Goal: Find specific page/section: Find specific page/section

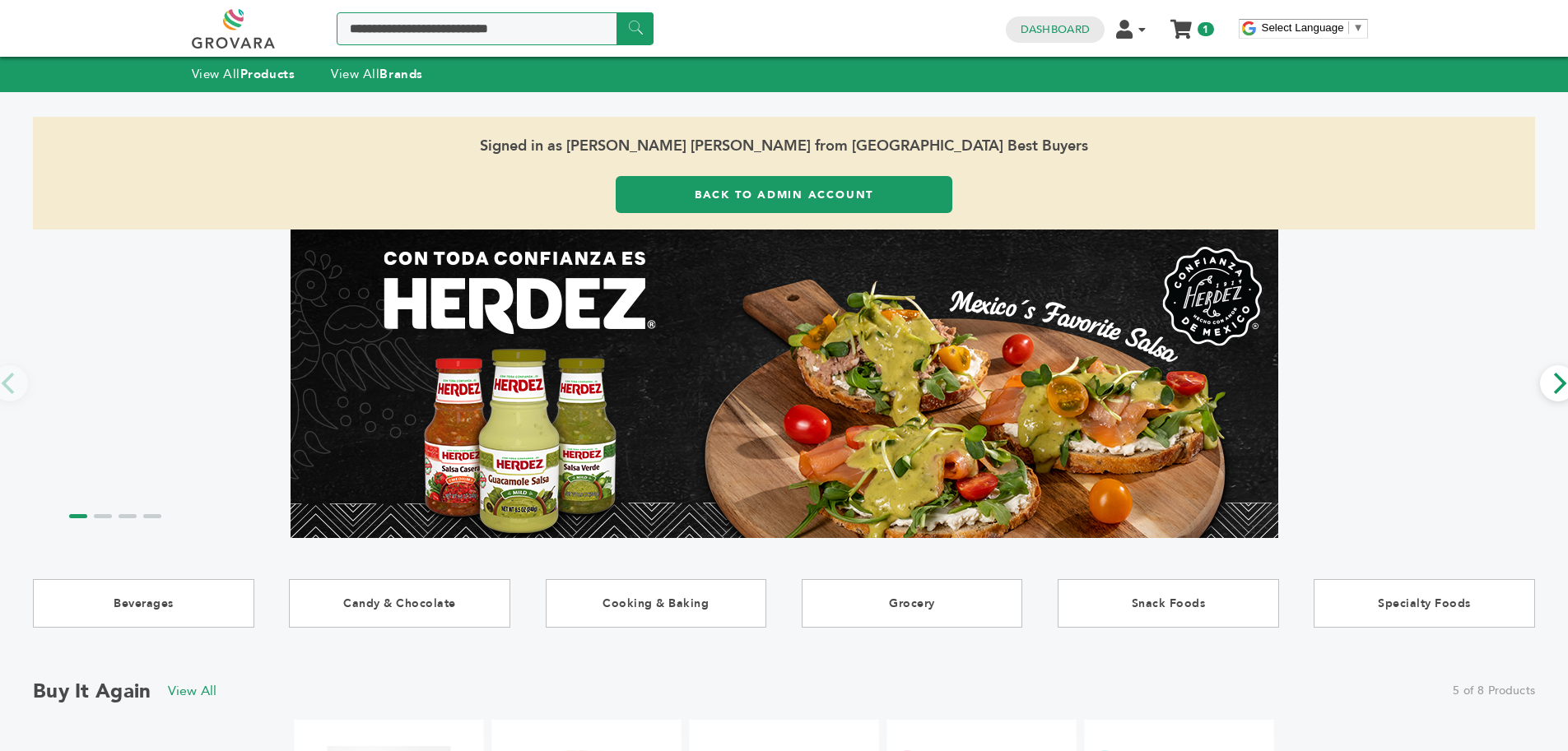
click at [437, 19] on input "Search a product or brand..." at bounding box center [495, 29] width 317 height 33
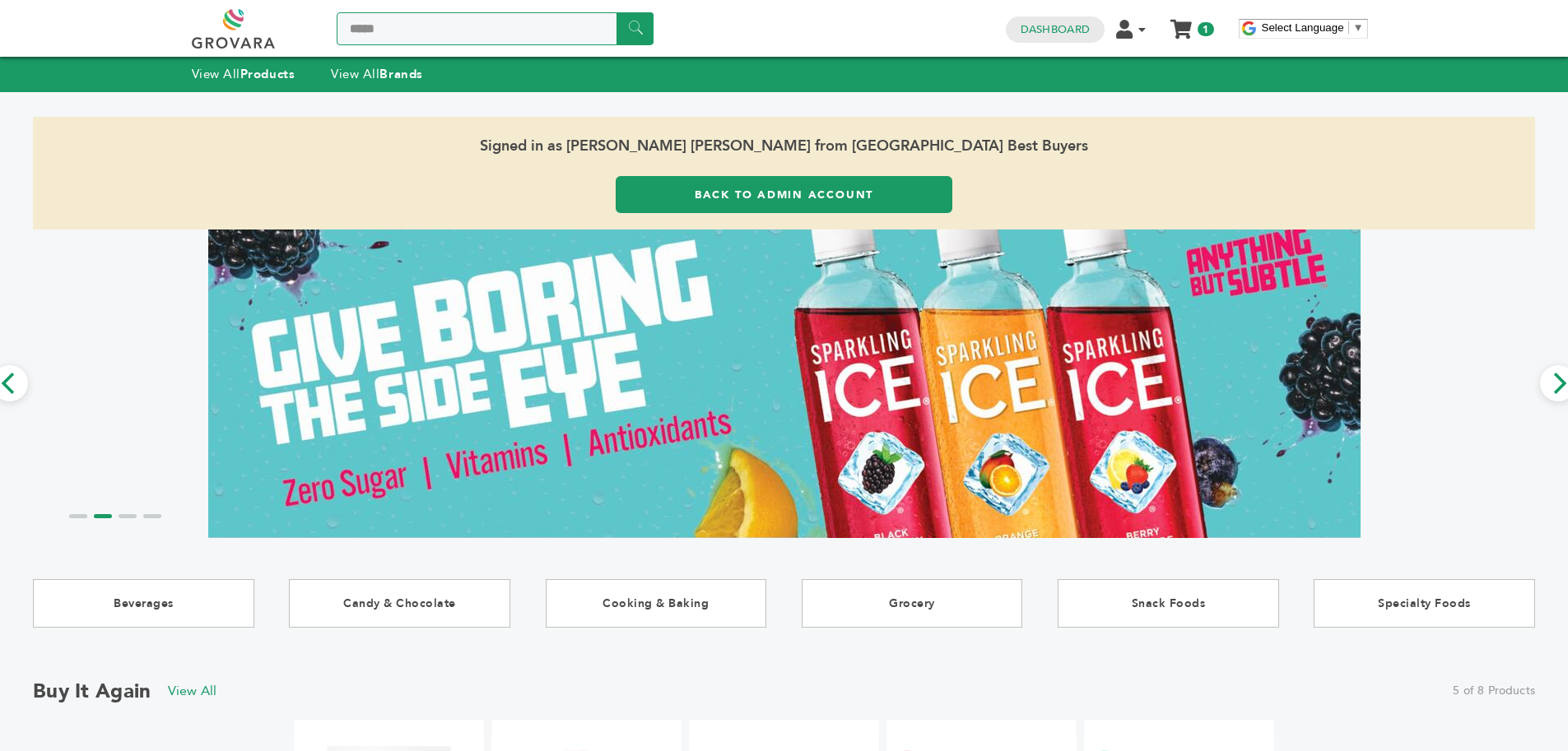
type input "*****"
click at [868, 306] on img at bounding box center [784, 383] width 1152 height 361
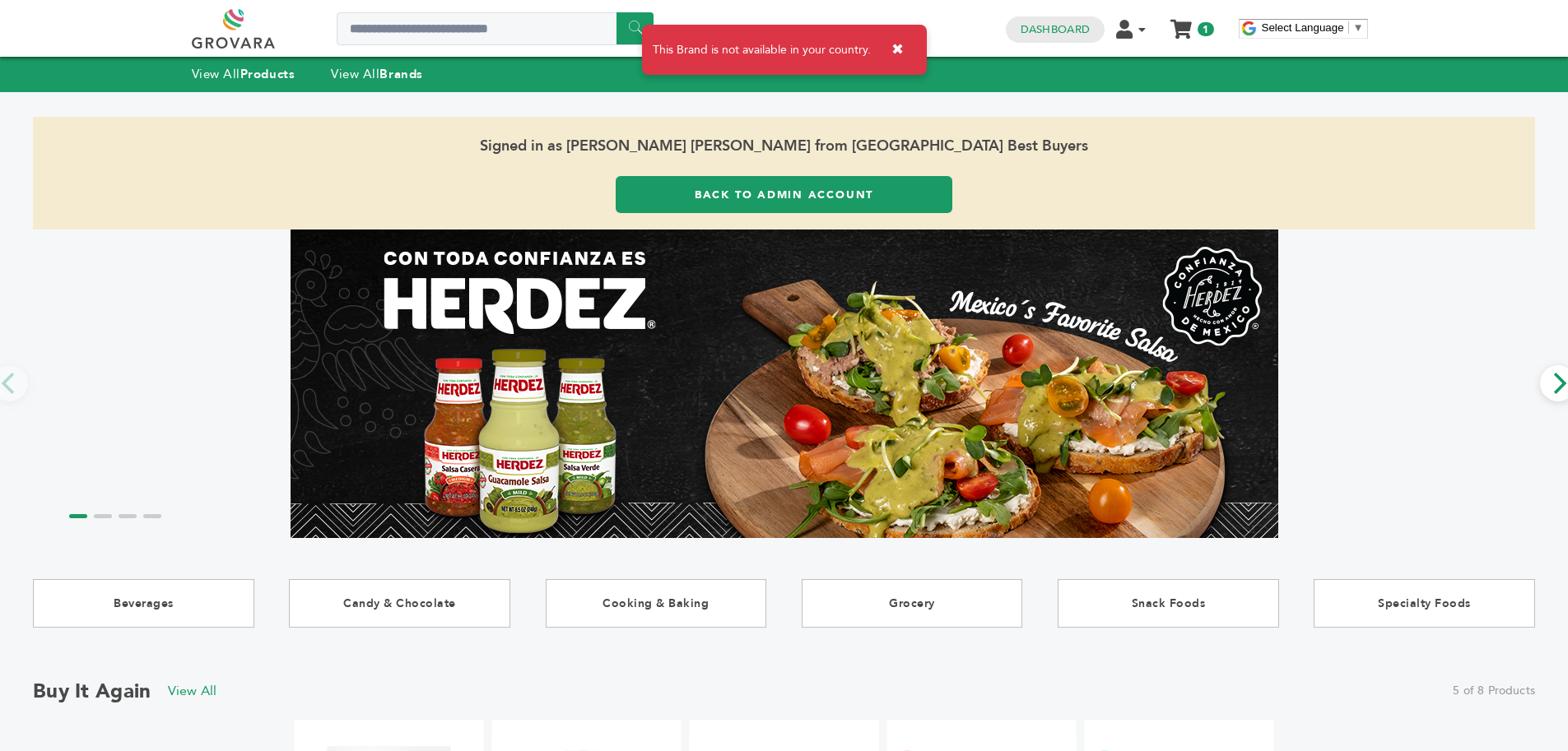
click at [793, 60] on div "This Brand is not available in your country. ✖" at bounding box center [784, 50] width 284 height 51
drag, startPoint x: 793, startPoint y: 60, endPoint x: 871, endPoint y: 59, distance: 78.0
click at [795, 60] on div "This Brand is not available in your country. ✖" at bounding box center [784, 50] width 284 height 51
click at [899, 60] on button "✖" at bounding box center [897, 50] width 37 height 34
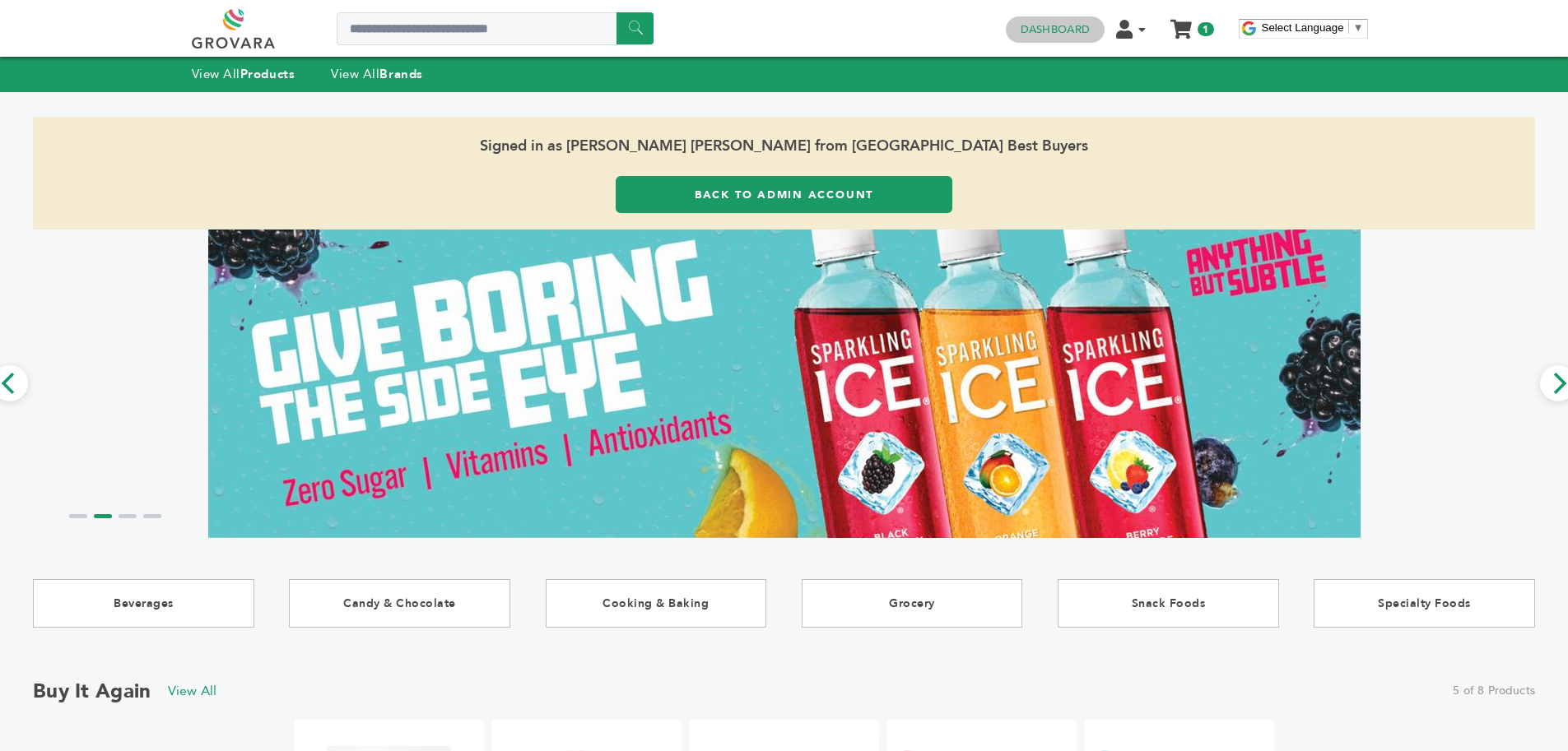
click at [1033, 34] on link "Dashboard" at bounding box center [1055, 30] width 69 height 15
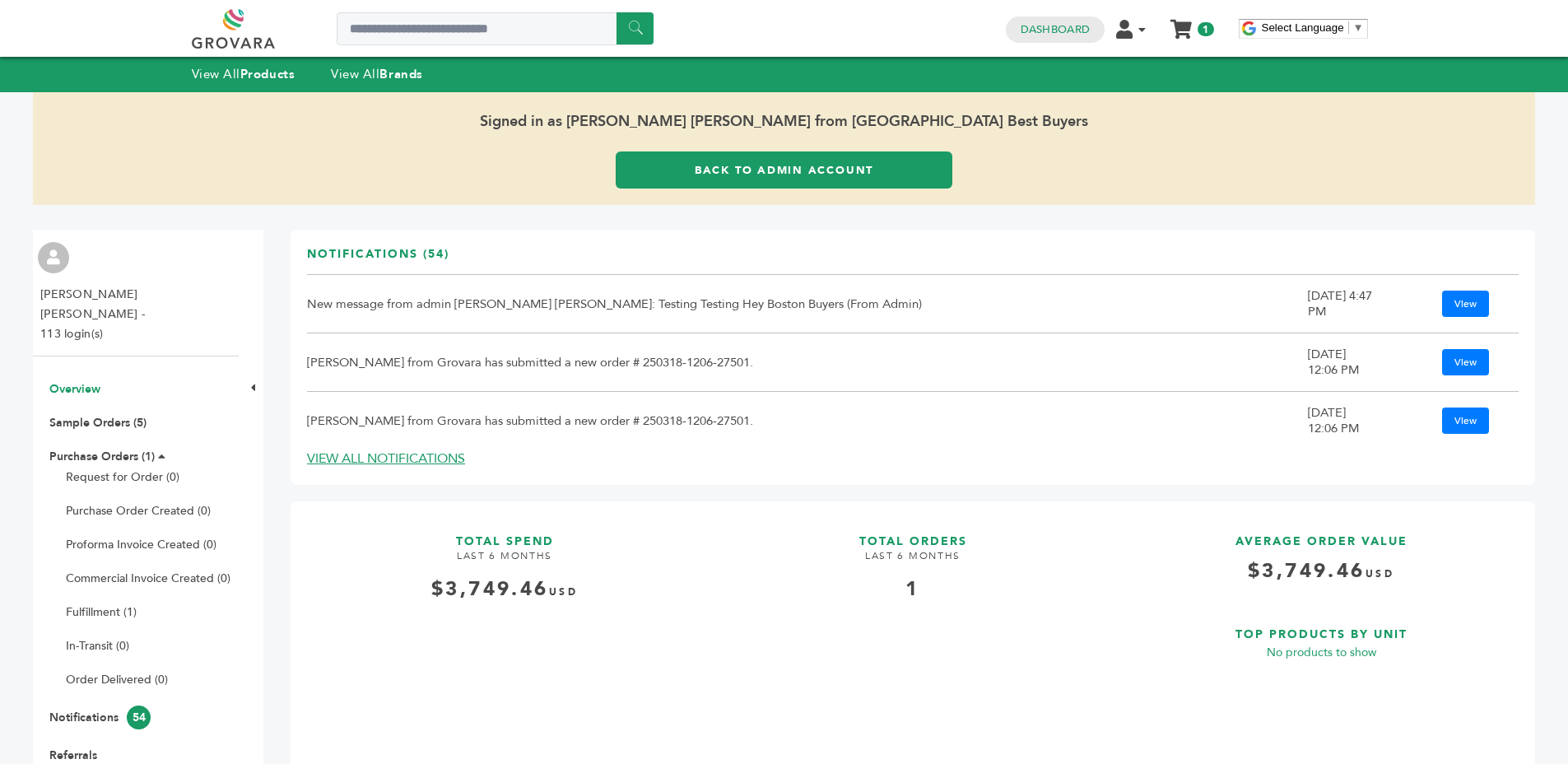
click at [692, 160] on link "Back to Admin Account" at bounding box center [784, 170] width 337 height 37
